Goal: Transaction & Acquisition: Download file/media

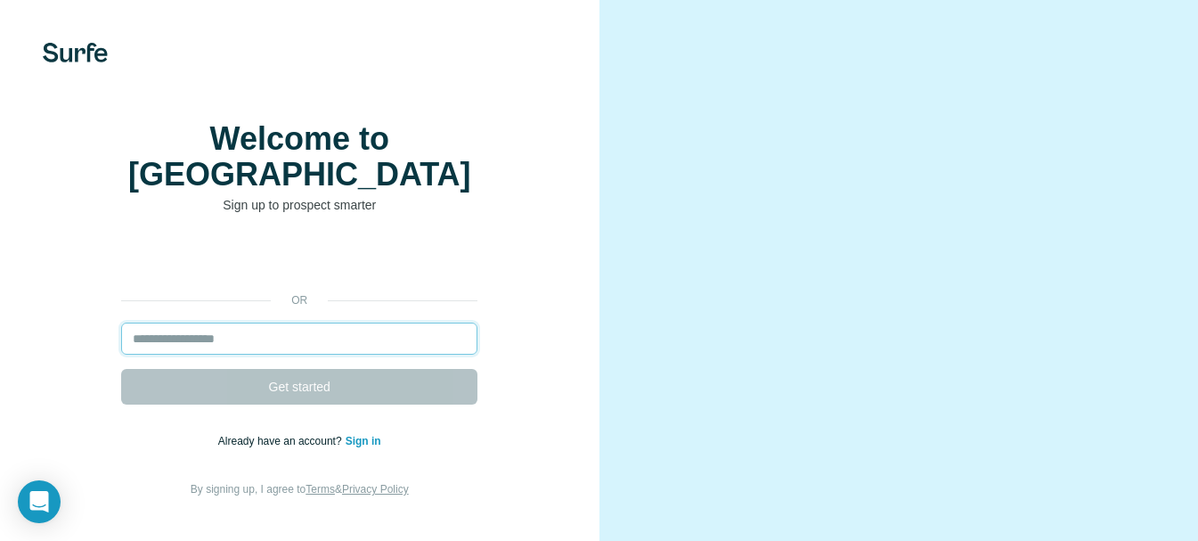
click at [246, 336] on input "email" at bounding box center [299, 338] width 356 height 32
type input "**********"
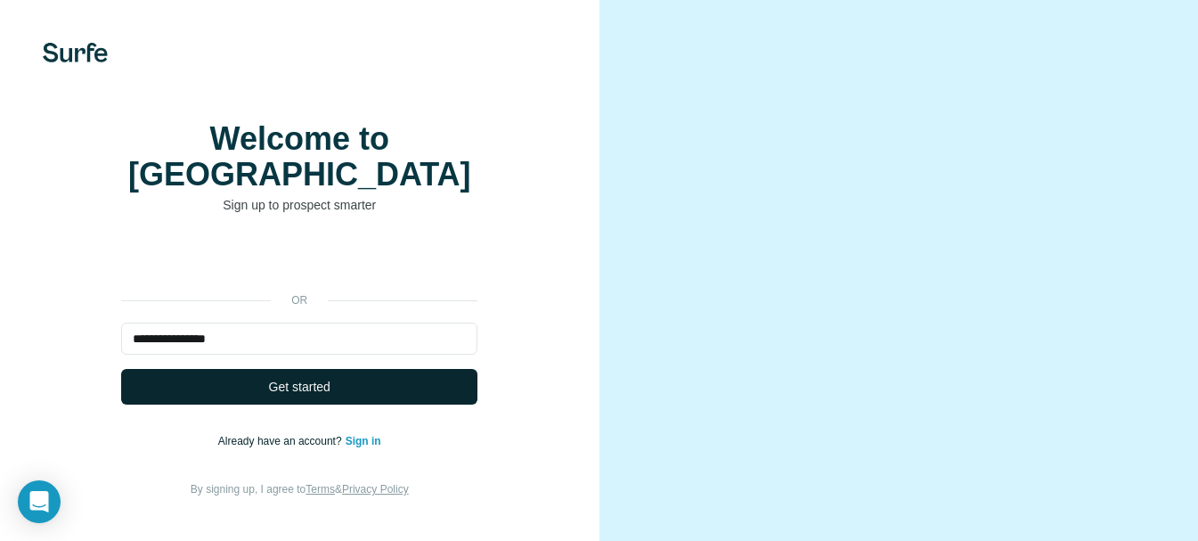
click at [285, 387] on span "Get started" at bounding box center [299, 387] width 61 height 18
click at [378, 337] on input "**********" at bounding box center [299, 338] width 356 height 32
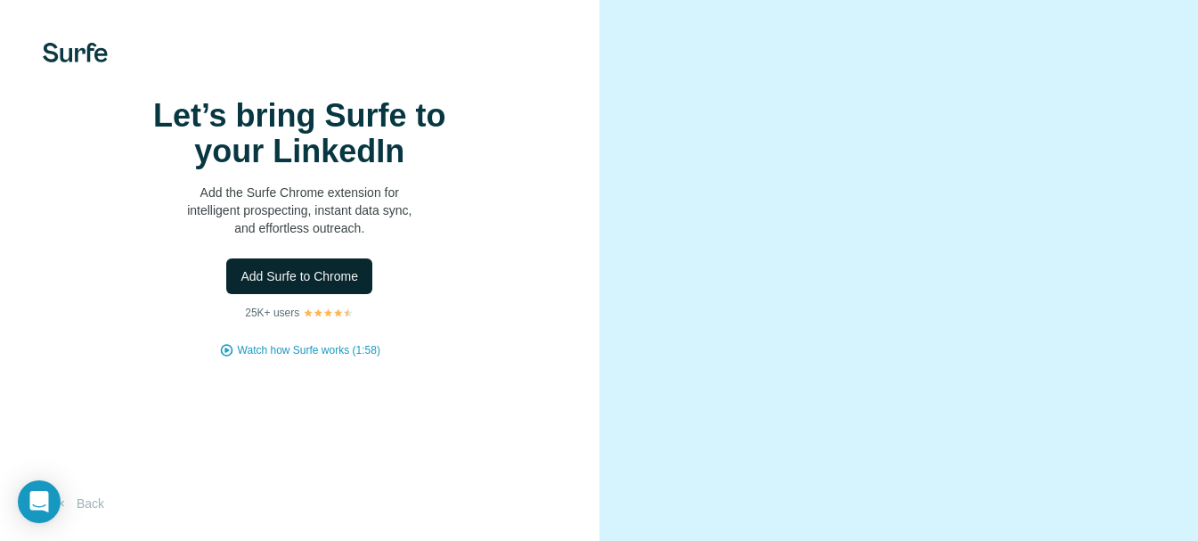
click at [321, 285] on span "Add Surfe to Chrome" at bounding box center [299, 276] width 118 height 18
click at [18, 502] on body "Let’s bring Surfe to your LinkedIn Add the Surfe Chrome extension for intellige…" at bounding box center [599, 270] width 1198 height 541
click at [50, 496] on div "Open Intercom Messenger" at bounding box center [39, 501] width 47 height 47
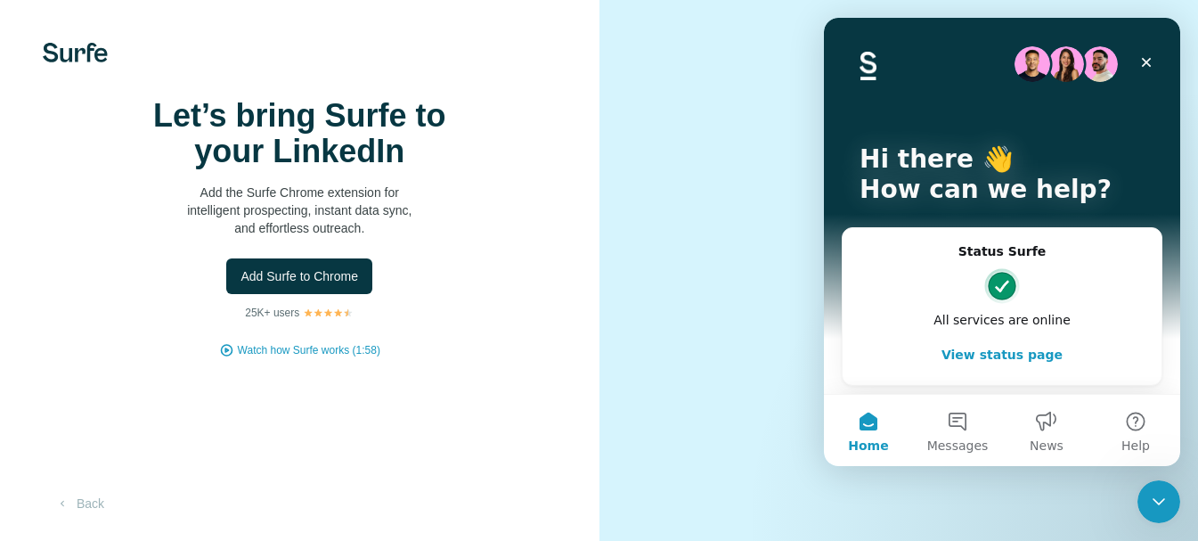
scroll to position [0, 0]
click at [1146, 57] on icon "Close" at bounding box center [1146, 62] width 14 height 14
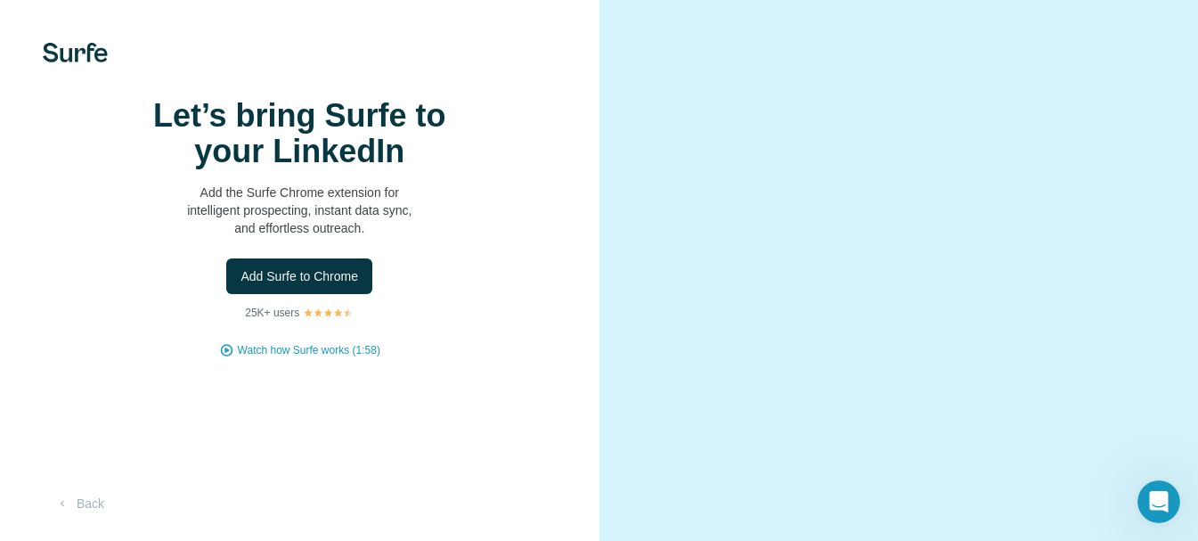
click at [839, 379] on video at bounding box center [899, 269] width 500 height 249
drag, startPoint x: 897, startPoint y: 377, endPoint x: 853, endPoint y: 393, distance: 46.5
click at [897, 379] on video at bounding box center [899, 269] width 500 height 249
drag, startPoint x: 589, startPoint y: 414, endPoint x: 608, endPoint y: 411, distance: 19.9
click at [598, 411] on div "Let’s bring Surfe to your LinkedIn Add the Surfe Chrome extension for intellige…" at bounding box center [299, 270] width 599 height 541
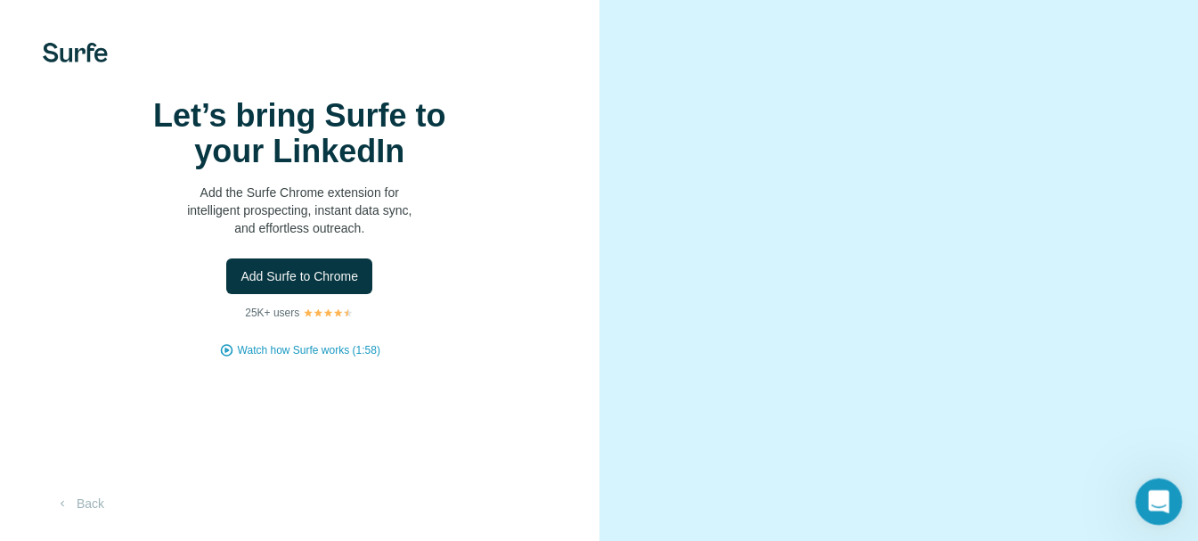
click at [1153, 498] on icon "Open Intercom Messenger" at bounding box center [1156, 499] width 29 height 29
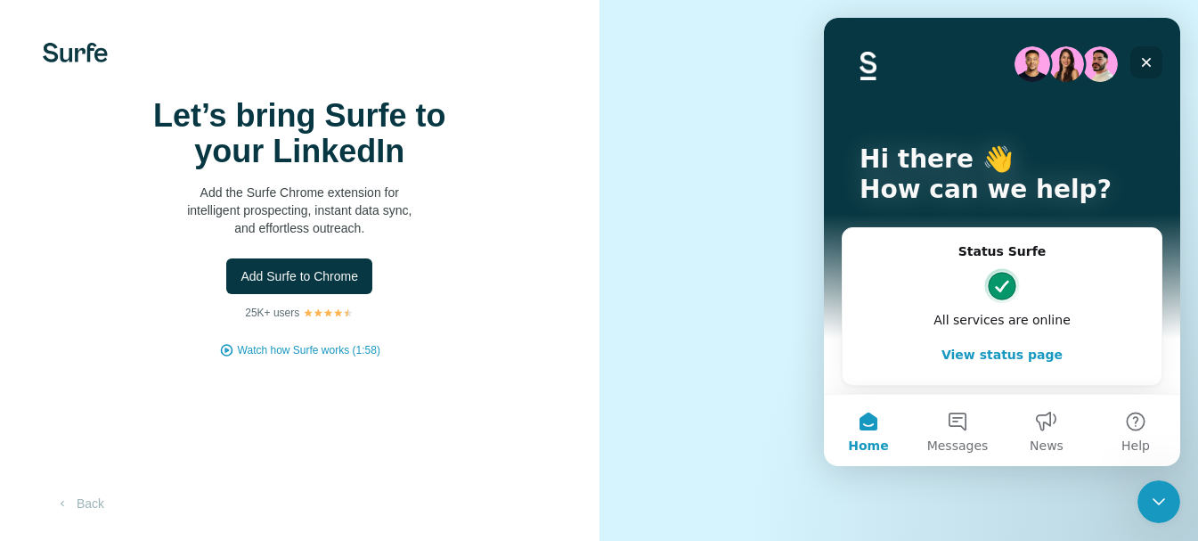
click at [1147, 57] on icon "Close" at bounding box center [1146, 62] width 14 height 14
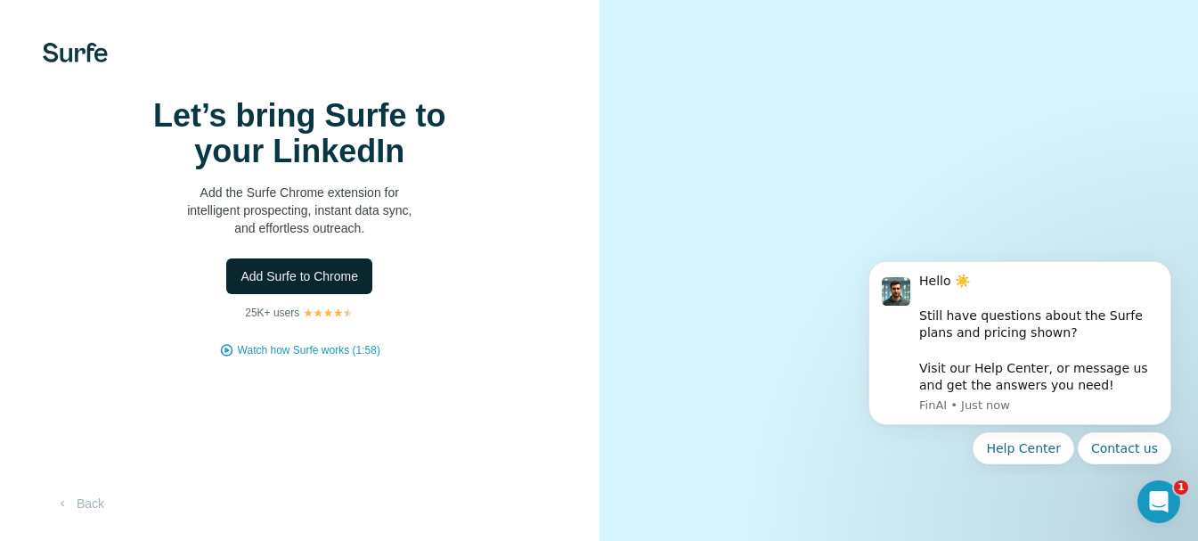
click at [347, 285] on span "Add Surfe to Chrome" at bounding box center [299, 276] width 118 height 18
